Goal: Task Accomplishment & Management: Use online tool/utility

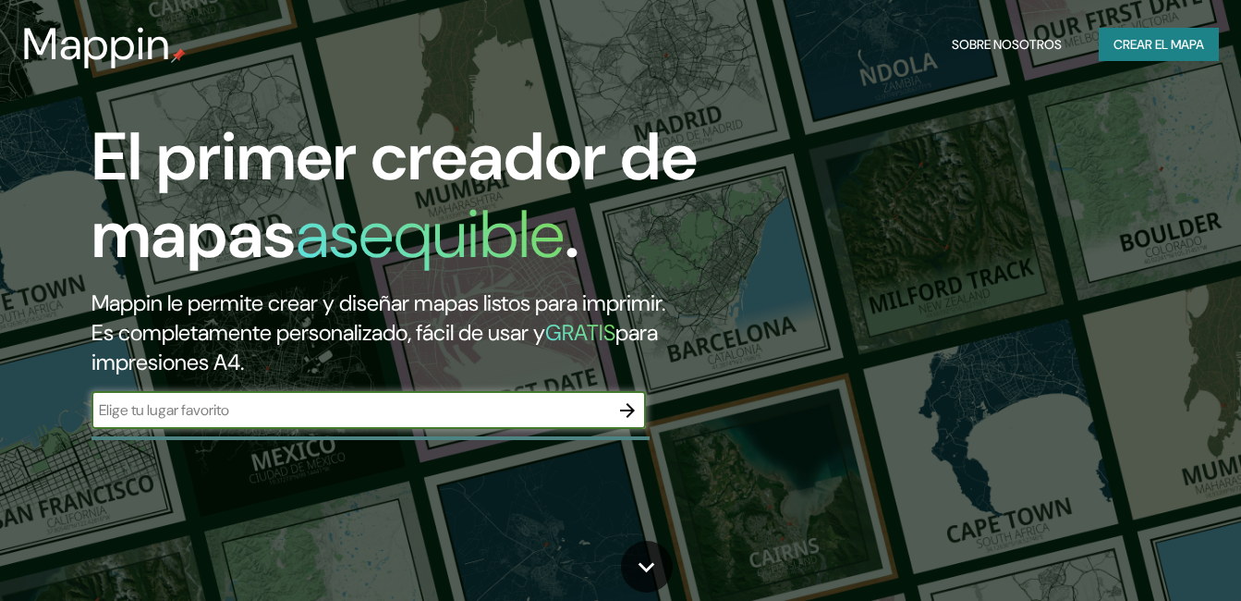
click at [397, 436] on div at bounding box center [370, 438] width 558 height 4
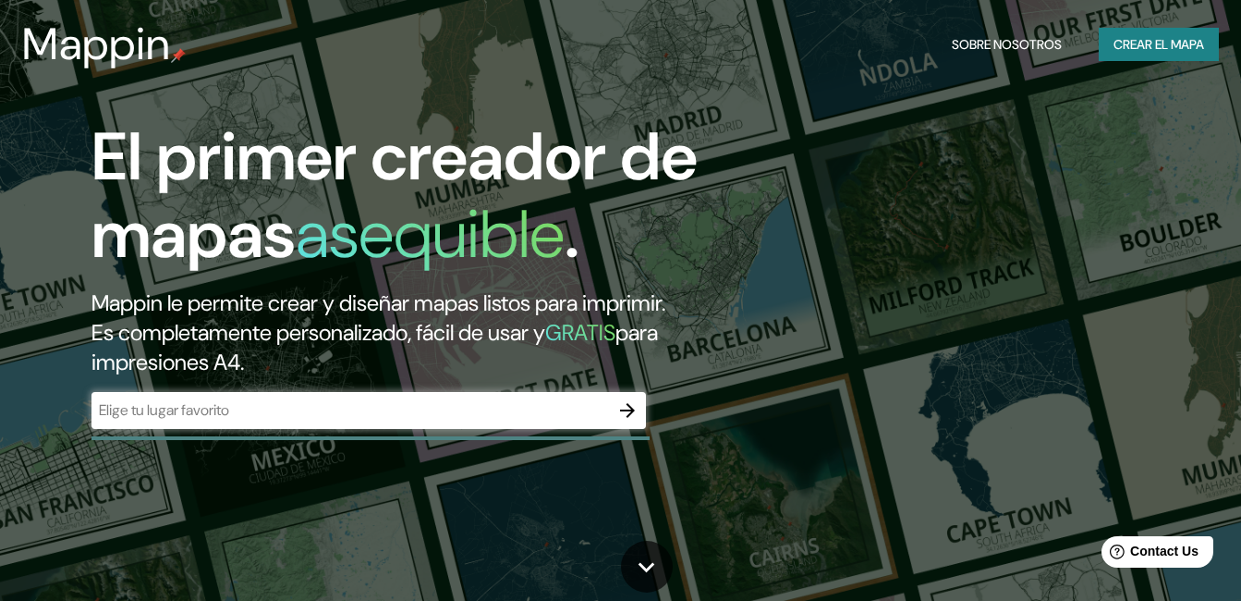
click at [314, 422] on div "​" at bounding box center [368, 410] width 554 height 37
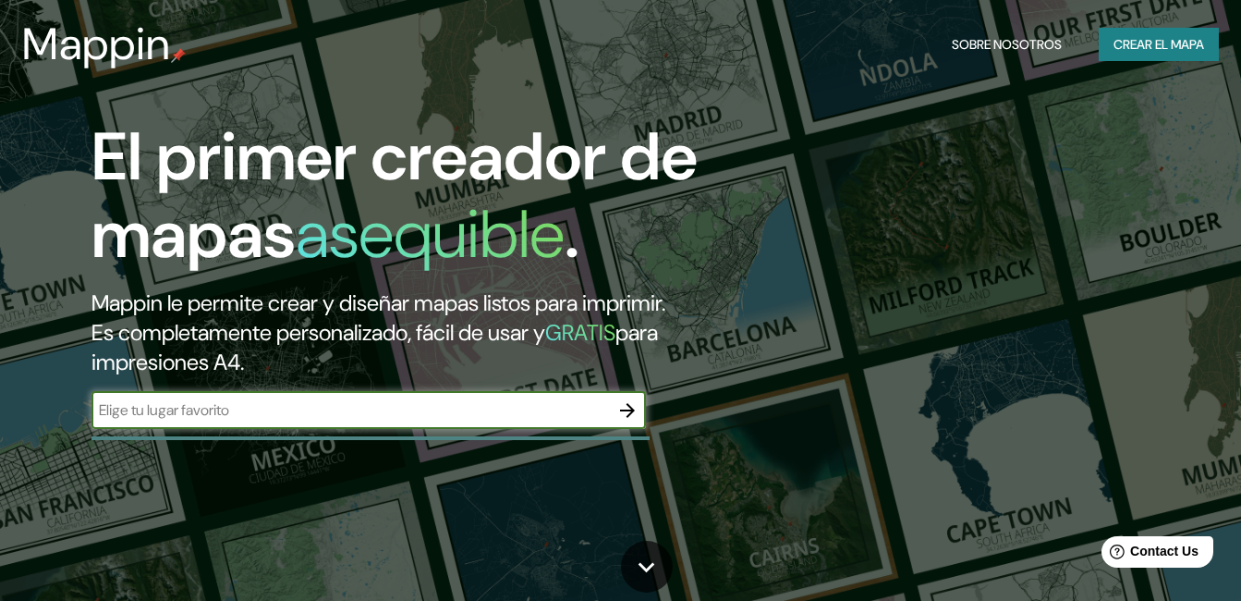
click at [310, 405] on input "text" at bounding box center [349, 409] width 517 height 21
type input "Chile"
click at [636, 412] on icon "button" at bounding box center [627, 410] width 22 height 22
click at [336, 451] on div "El primer creador de mapas asequible . Mappin le permite crear y diseñar mapas …" at bounding box center [620, 300] width 1241 height 601
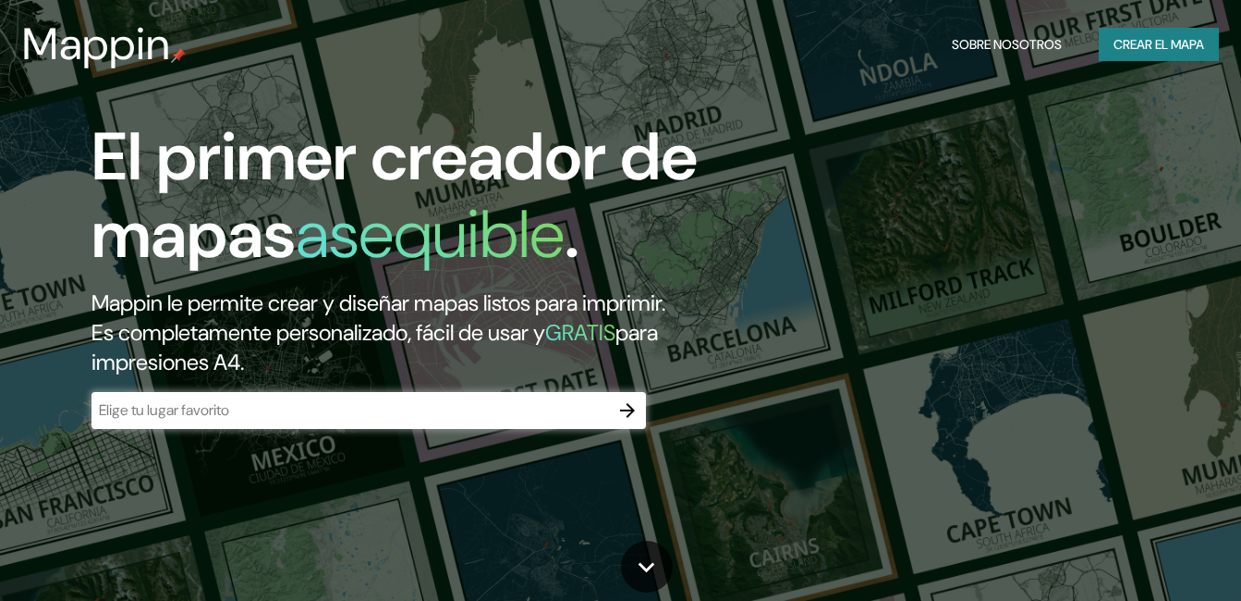
click at [325, 435] on div "El primer creador de mapas asequible . Mappin le permite crear y diseñar mapas …" at bounding box center [402, 282] width 745 height 329
click at [605, 446] on div "El primer creador de mapas asequible . Mappin le permite crear y diseñar mapas …" at bounding box center [402, 282] width 745 height 329
click at [628, 413] on icon "button" at bounding box center [627, 410] width 22 height 22
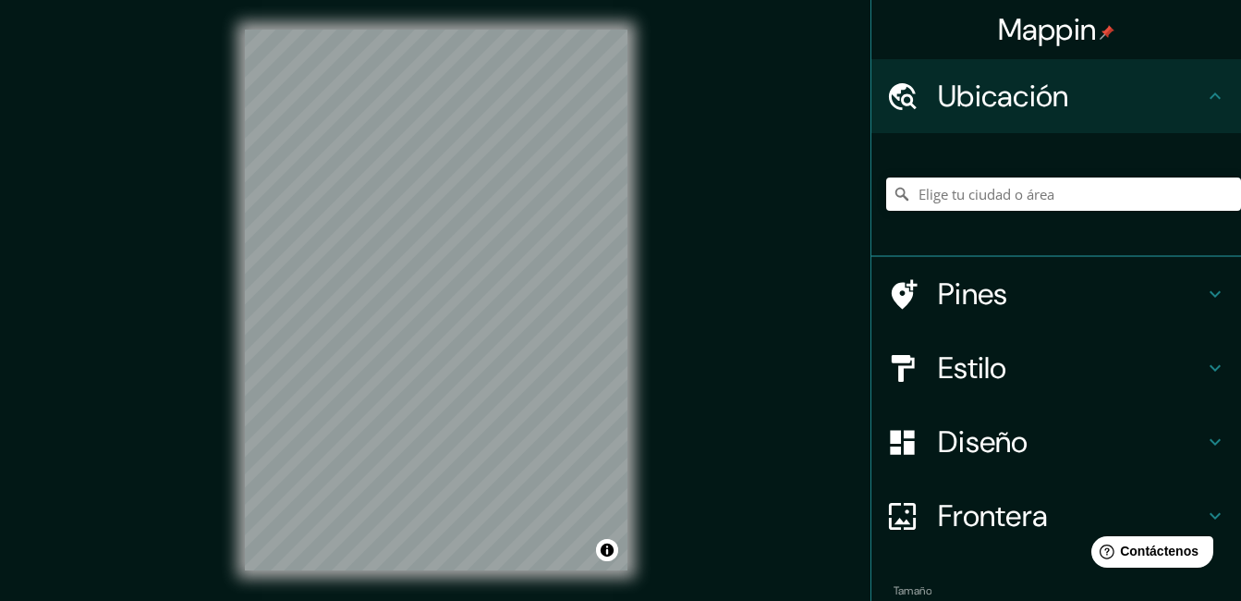
scroll to position [29, 0]
